Goal: Task Accomplishment & Management: Manage account settings

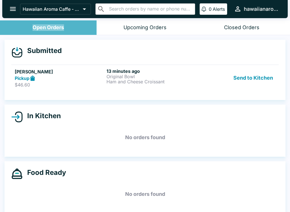
click at [106, 61] on div "Submitted [PERSON_NAME] Pickup $46.60 13 minutes ago Original Bowl Ham and Chee…" at bounding box center [145, 70] width 281 height 61
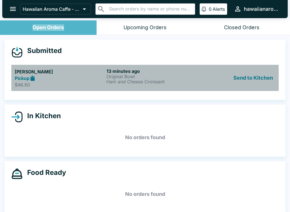
click at [130, 81] on p "Ham and Cheese Croissant" at bounding box center [150, 81] width 89 height 5
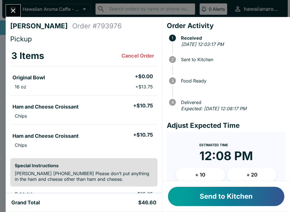
click at [289, 172] on div "Order Activity 1 Received [DATE] 12:03:17 PM 2 Sent to Kitchen 3 Food Ready 4 D…" at bounding box center [226, 99] width 128 height 164
click at [252, 197] on button "Send to Kitchen" at bounding box center [226, 196] width 116 height 19
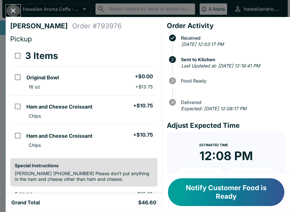
click at [12, 7] on button "Close" at bounding box center [13, 11] width 14 height 12
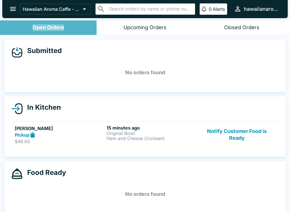
click at [10, 5] on button "open drawer" at bounding box center [13, 9] width 14 height 14
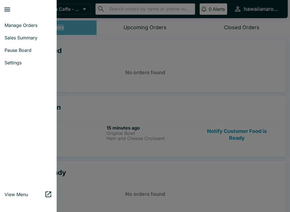
click at [11, 40] on link "Sales Summary" at bounding box center [28, 37] width 57 height 12
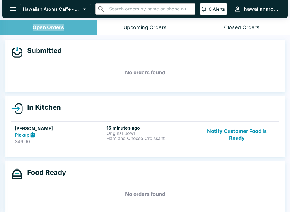
select select "03:00"
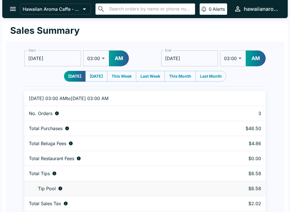
click at [11, 8] on icon "open drawer" at bounding box center [13, 9] width 8 height 8
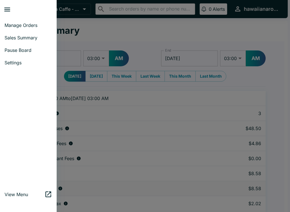
click at [28, 24] on span "Manage Orders" at bounding box center [29, 25] width 48 height 6
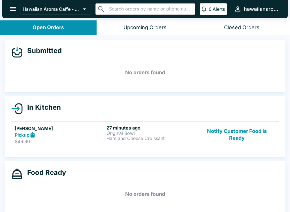
click at [161, 133] on p "Original Bowl" at bounding box center [150, 133] width 89 height 5
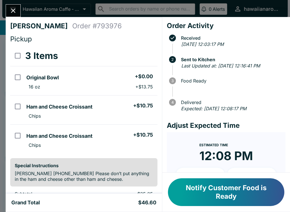
click at [262, 183] on button "Notify Customer Food is Ready" at bounding box center [226, 192] width 116 height 28
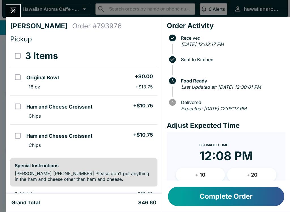
click at [218, 193] on button "Complete Order" at bounding box center [226, 196] width 116 height 19
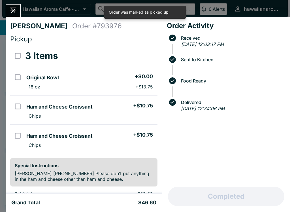
click at [12, 3] on div "[PERSON_NAME] Order # 793976 Pickup 3 Items Original Bowl + $0.00 16 oz + $13.7…" at bounding box center [145, 106] width 290 height 212
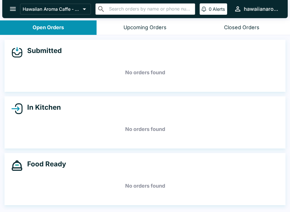
click at [231, 30] on div "Closed Orders" at bounding box center [241, 27] width 35 height 7
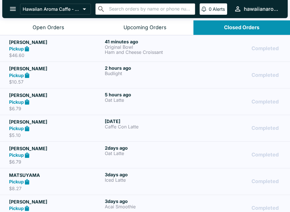
click at [145, 52] on p "Ham and Cheese Croissant" at bounding box center [151, 52] width 93 height 5
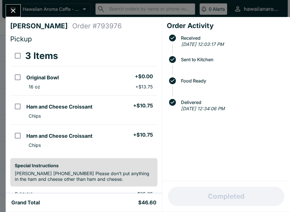
scroll to position [-1, 0]
click at [13, 54] on input "select all" at bounding box center [17, 55] width 13 height 13
checkbox input "true"
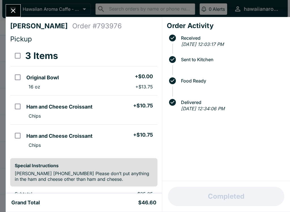
checkbox input "true"
click at [14, 3] on div "[PERSON_NAME] Order # 793976 Pickup 3 Items Refund Original Bowl + $0.00 16 oz …" at bounding box center [145, 106] width 290 height 212
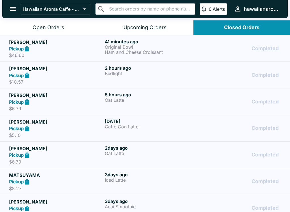
click at [44, 32] on button "Open Orders" at bounding box center [48, 27] width 97 height 14
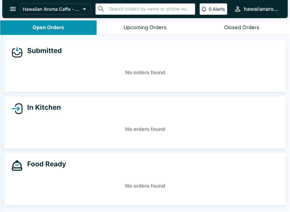
click at [14, 7] on icon "open drawer" at bounding box center [13, 9] width 8 height 8
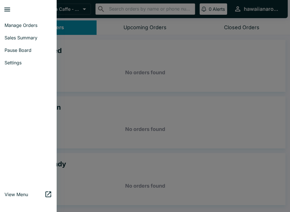
click at [18, 37] on span "Sales Summary" at bounding box center [29, 38] width 48 height 6
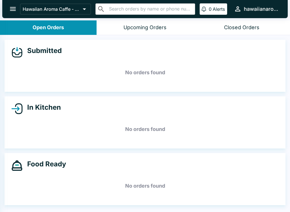
select select "03:00"
